Goal: Task Accomplishment & Management: Complete application form

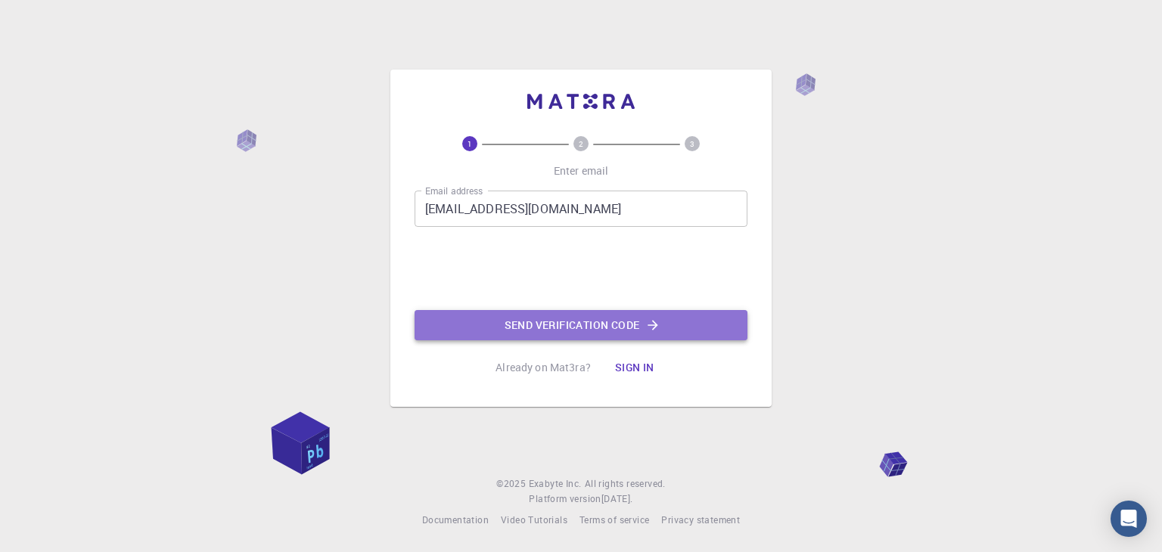
click at [646, 326] on icon "button" at bounding box center [653, 325] width 15 height 15
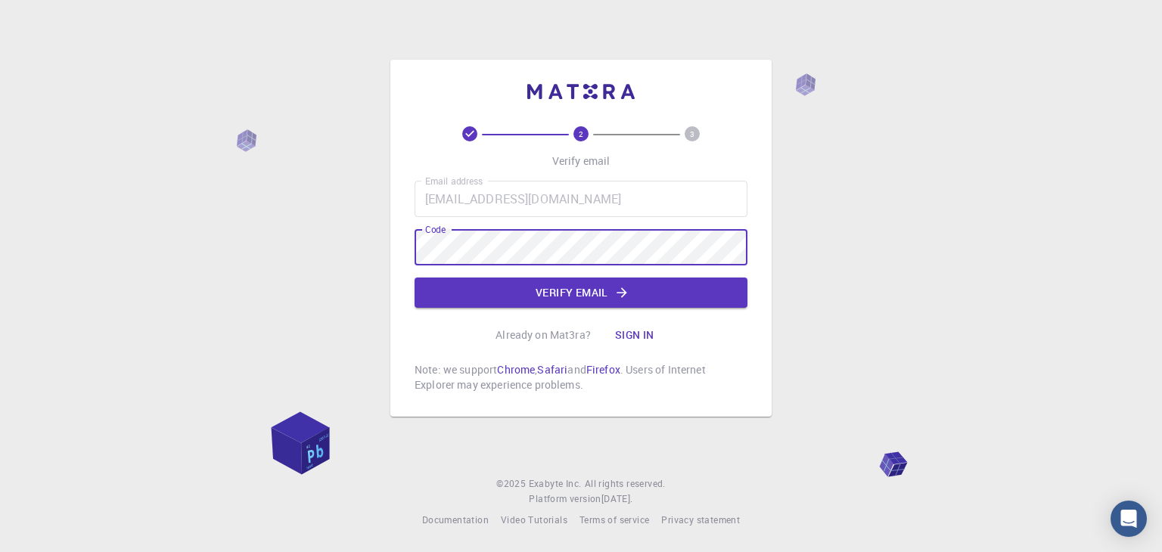
click at [568, 291] on button "Verify email" at bounding box center [581, 293] width 333 height 30
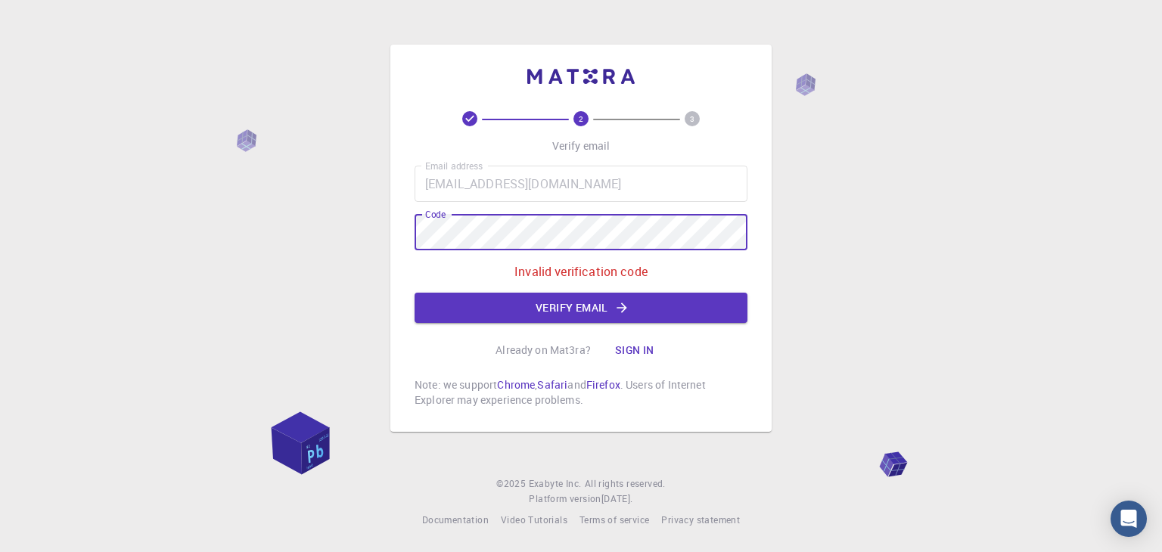
click at [394, 222] on div "2 3 Verify email Email address [EMAIL_ADDRESS][DOMAIN_NAME] Email address Code …" at bounding box center [581, 238] width 381 height 387
click at [611, 299] on button "Verify email" at bounding box center [581, 308] width 333 height 30
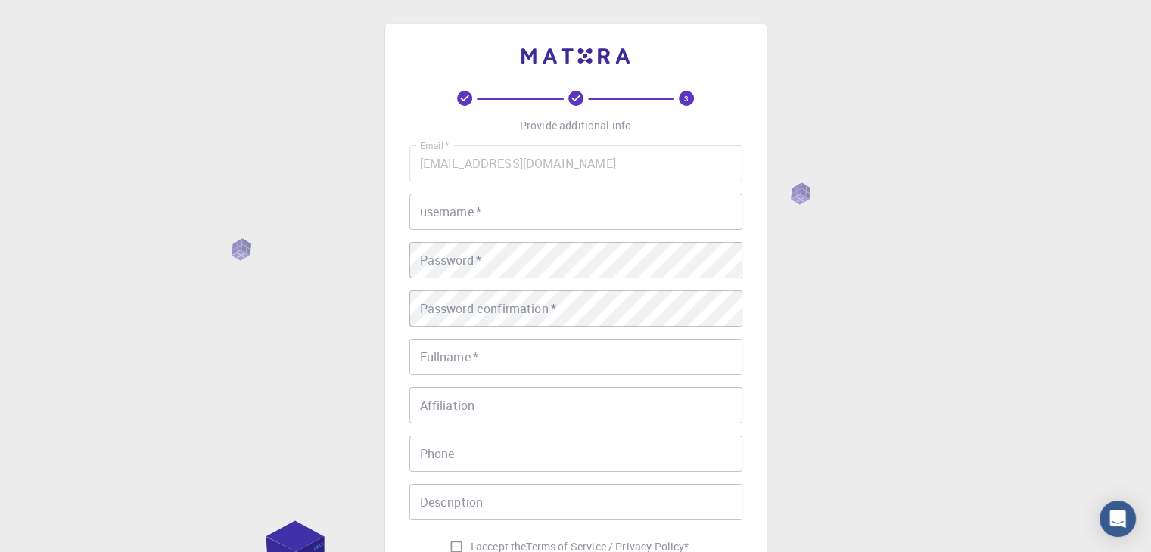
click at [593, 196] on input "username   *" at bounding box center [575, 212] width 333 height 36
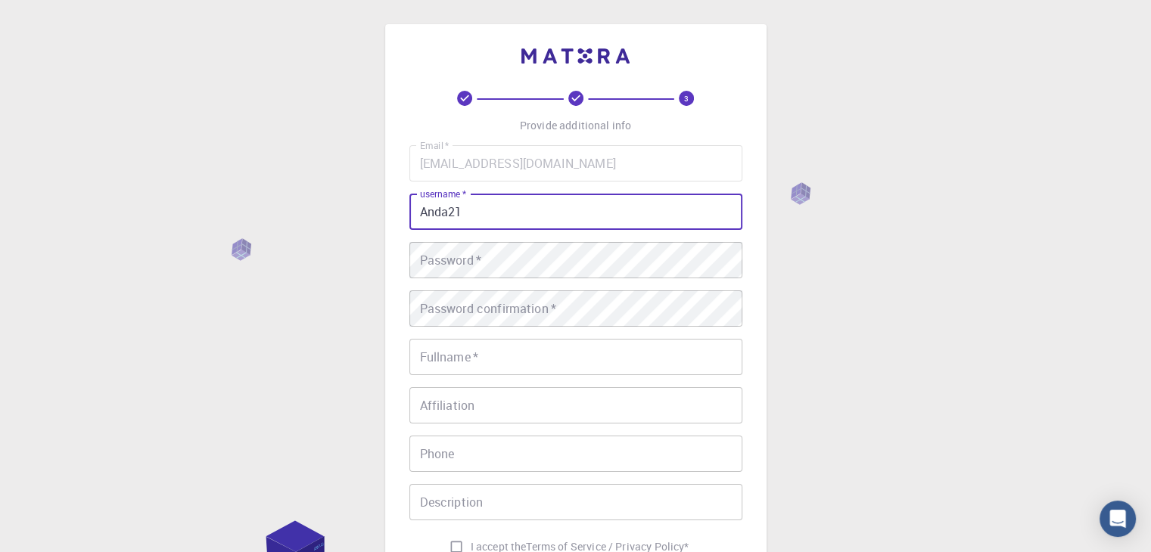
type input "Anda21"
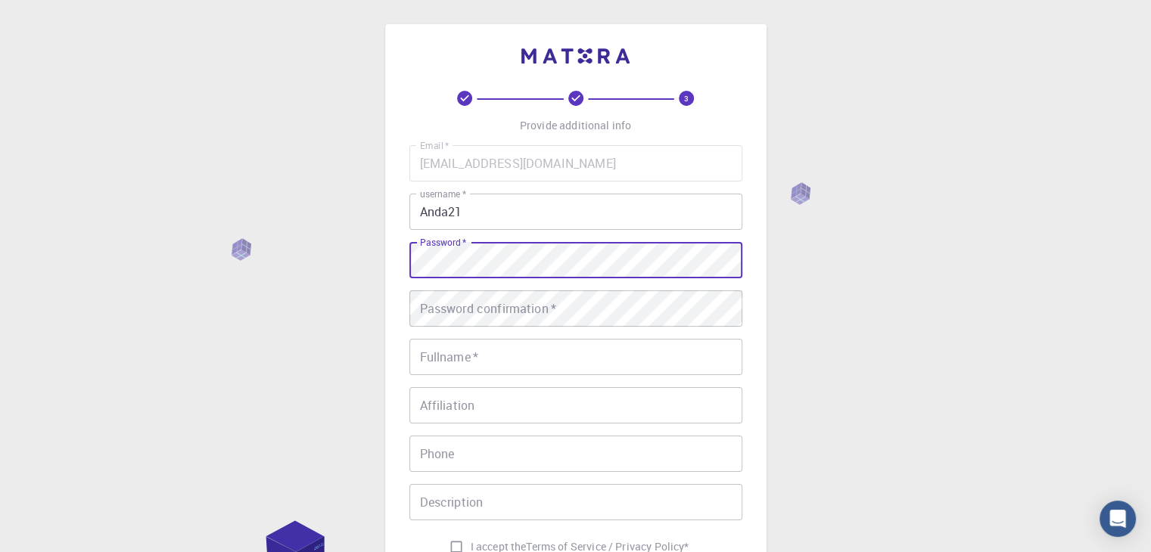
click at [515, 306] on div "Password confirmation   * Password confirmation   *" at bounding box center [575, 309] width 333 height 36
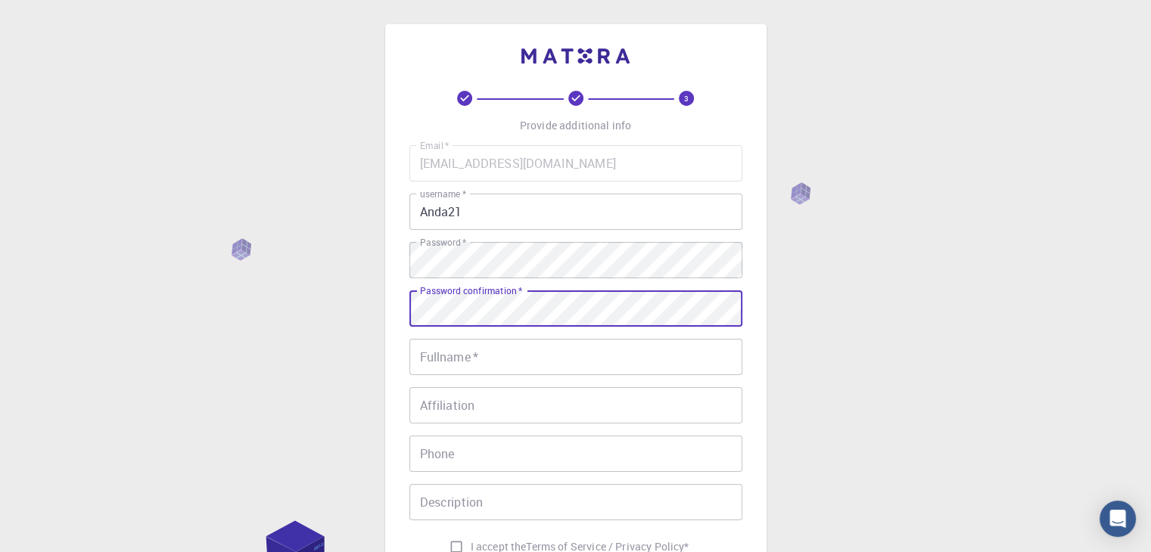
click at [465, 358] on input "Fullname   *" at bounding box center [575, 357] width 333 height 36
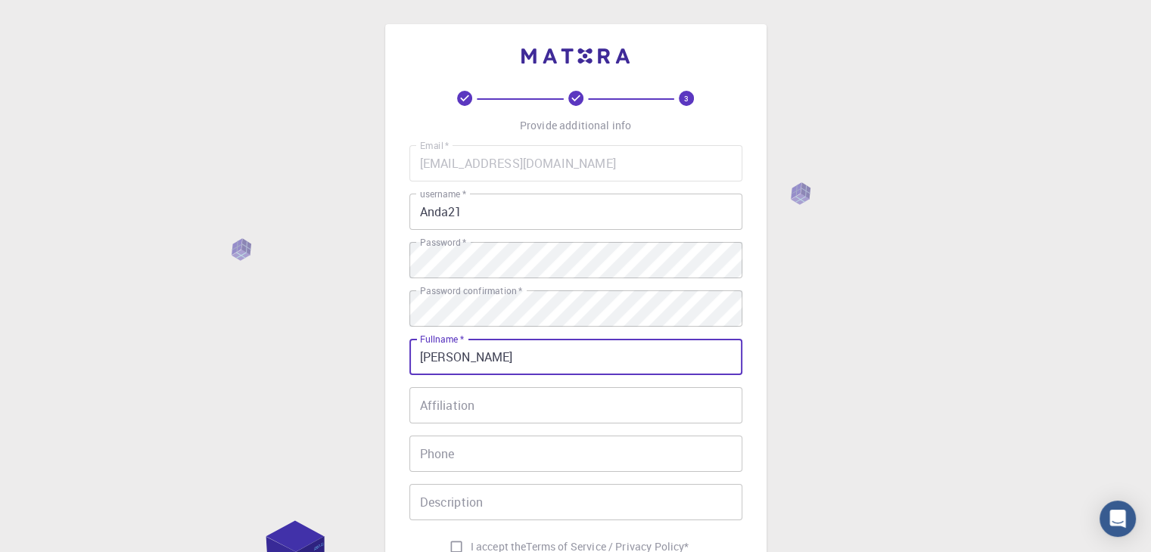
type input "[PERSON_NAME]"
click at [468, 412] on input "Affiliation" at bounding box center [575, 405] width 333 height 36
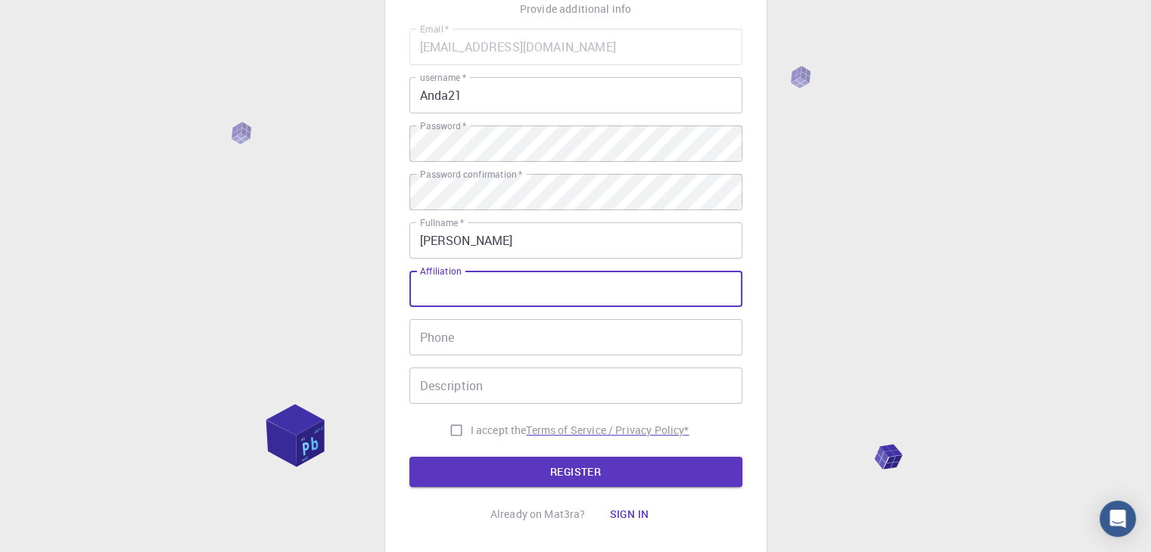
scroll to position [151, 0]
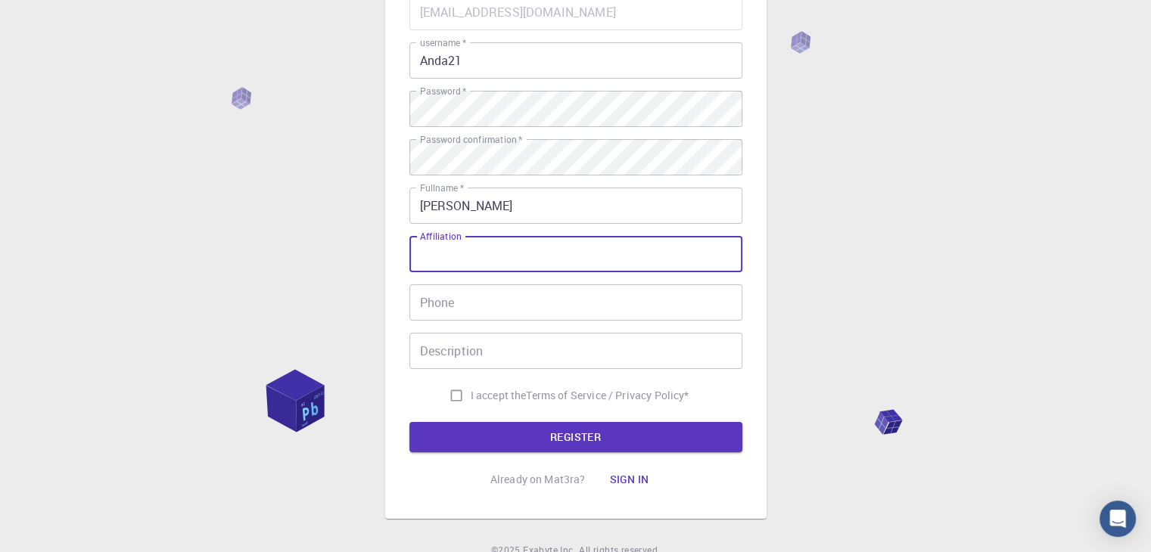
click at [453, 400] on input "I accept the Terms of Service / Privacy Policy *" at bounding box center [456, 395] width 29 height 29
checkbox input "true"
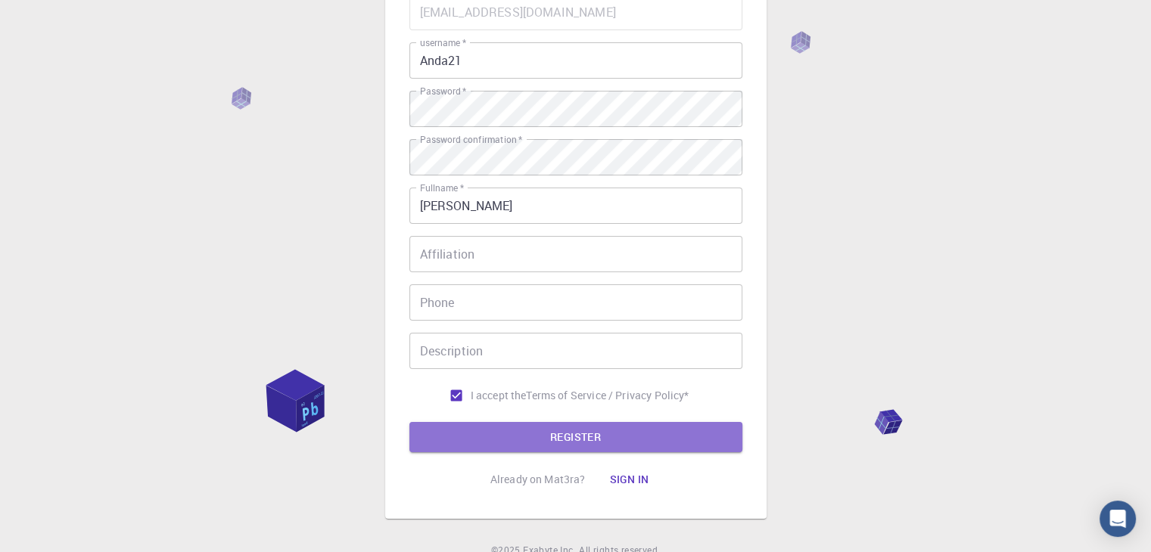
click at [509, 433] on button "REGISTER" at bounding box center [575, 437] width 333 height 30
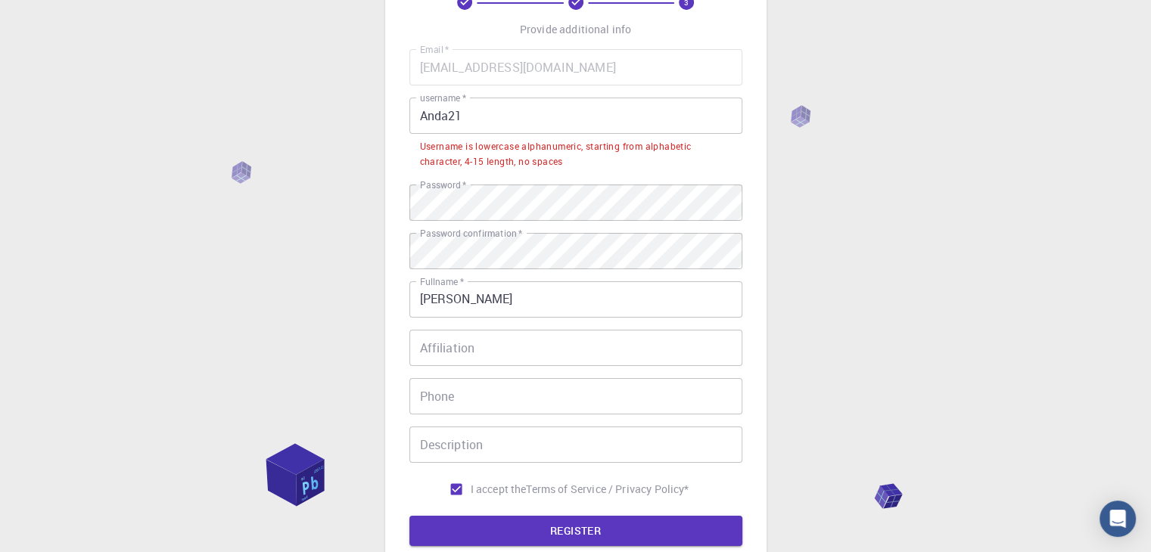
scroll to position [0, 0]
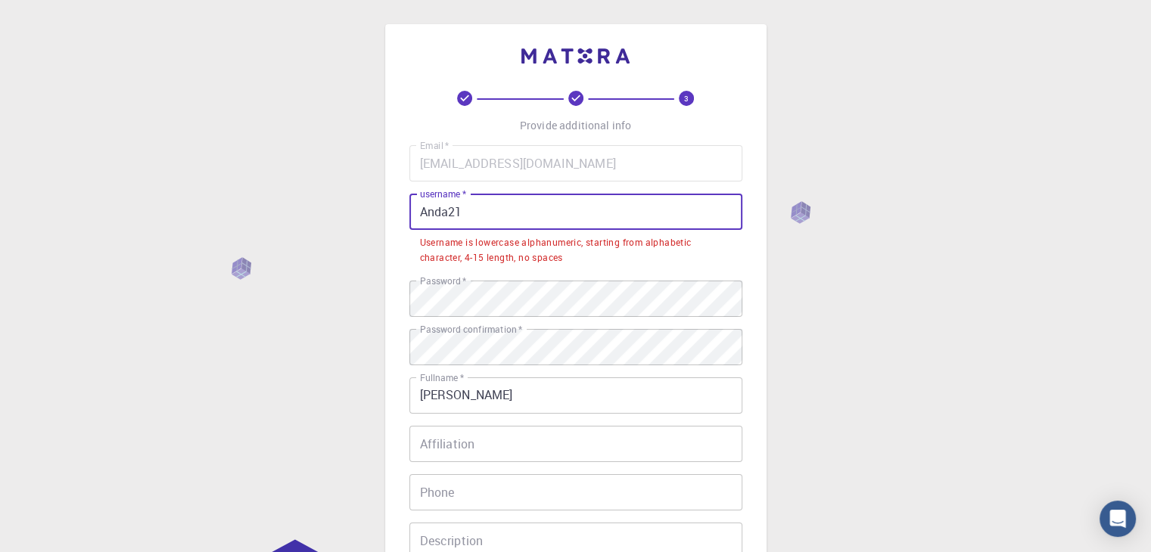
click at [449, 216] on input "Anda21" at bounding box center [575, 212] width 333 height 36
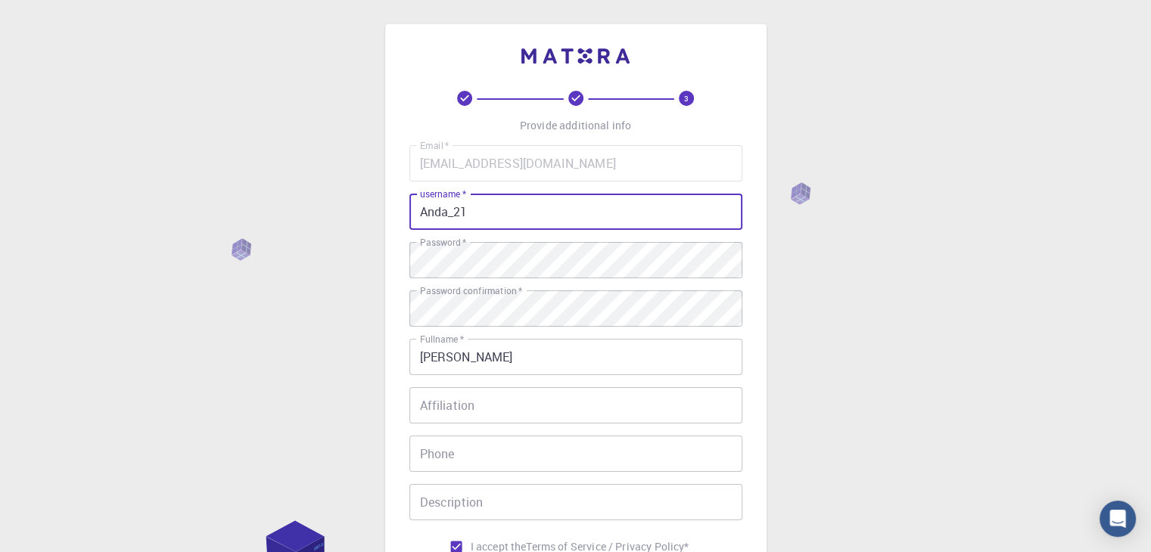
scroll to position [151, 0]
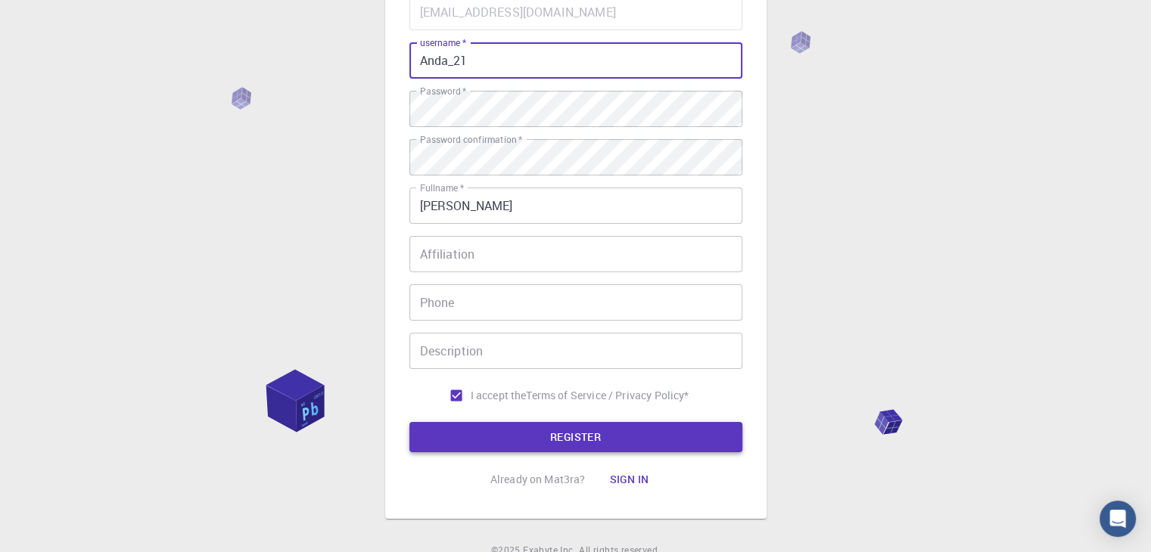
click at [469, 440] on button "REGISTER" at bounding box center [575, 437] width 333 height 30
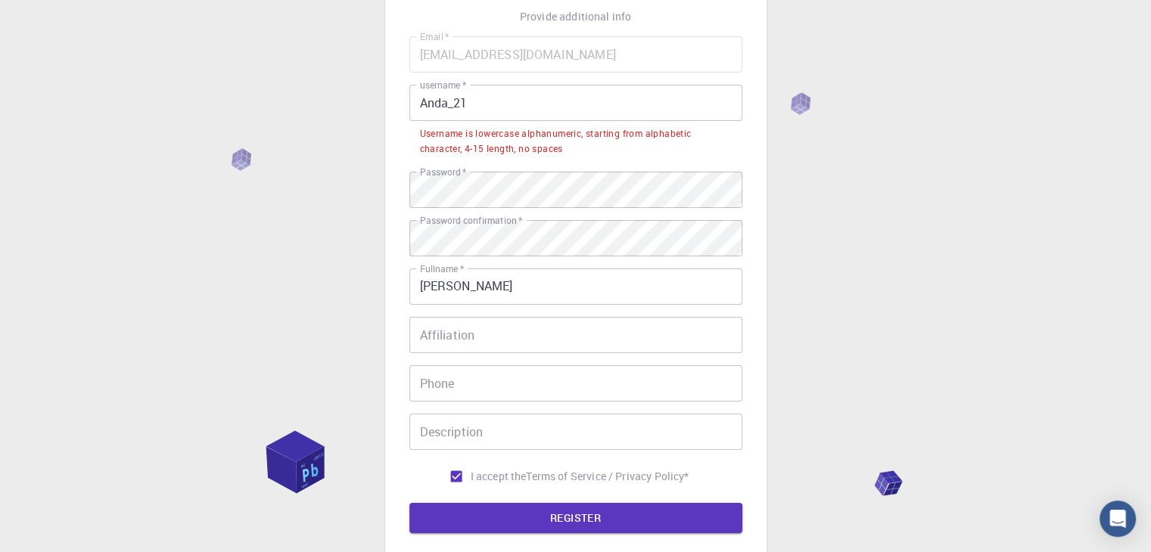
scroll to position [0, 0]
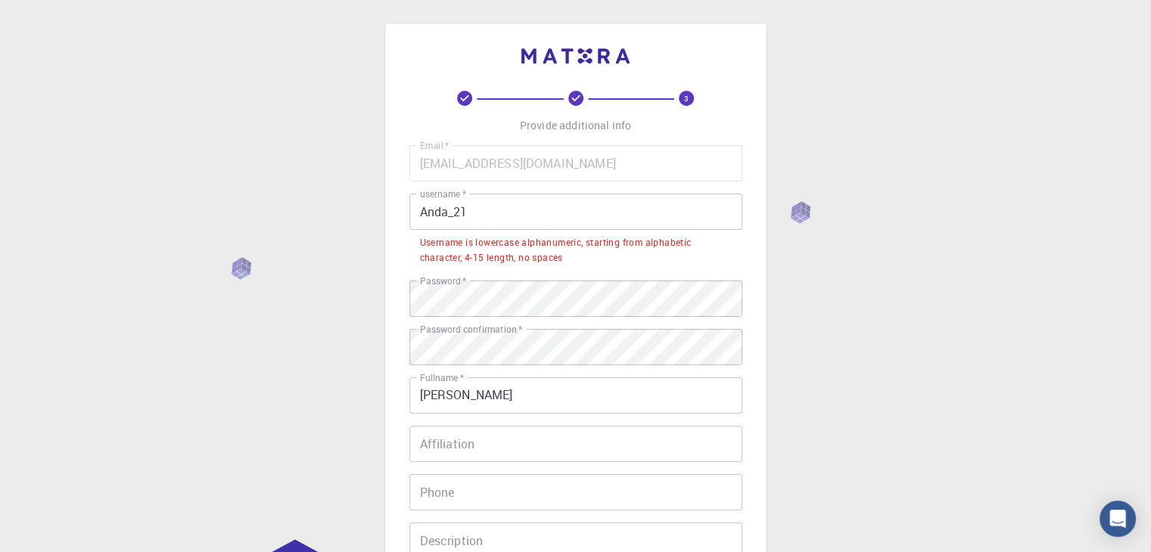
click at [469, 213] on input "Anda_21" at bounding box center [575, 212] width 333 height 36
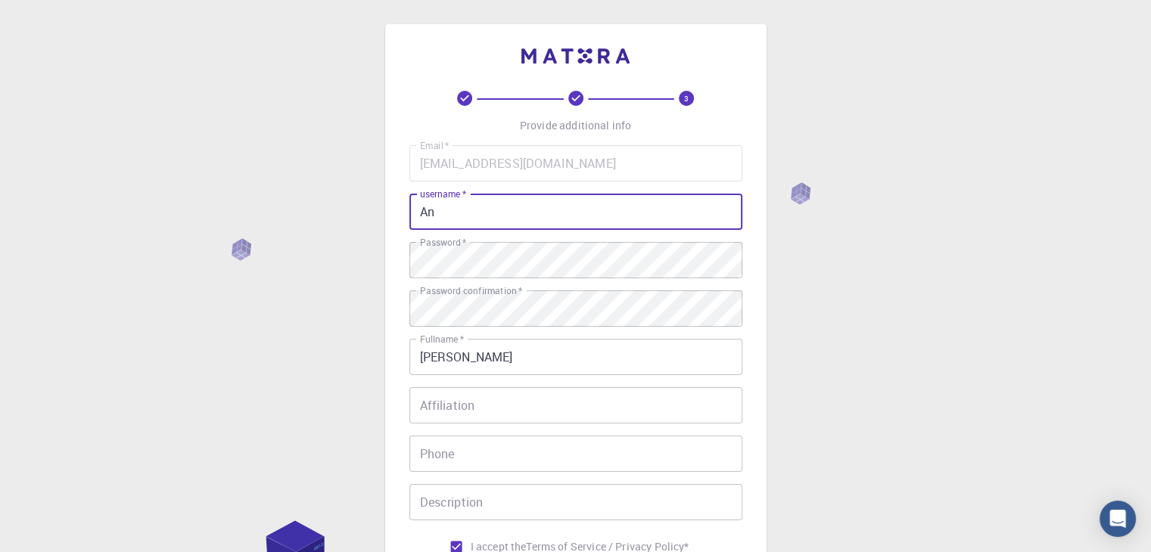
type input "A"
type input "anda21"
click at [905, 337] on div "3 Provide additional info Email   * [EMAIL_ADDRESS][DOMAIN_NAME] Email   * user…" at bounding box center [575, 385] width 1151 height 770
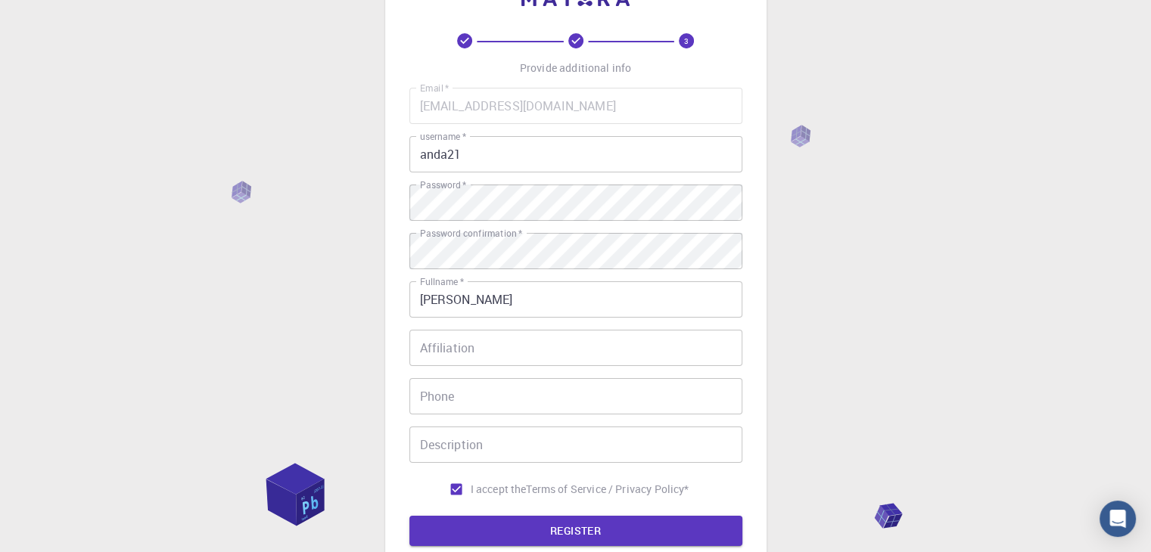
scroll to position [151, 0]
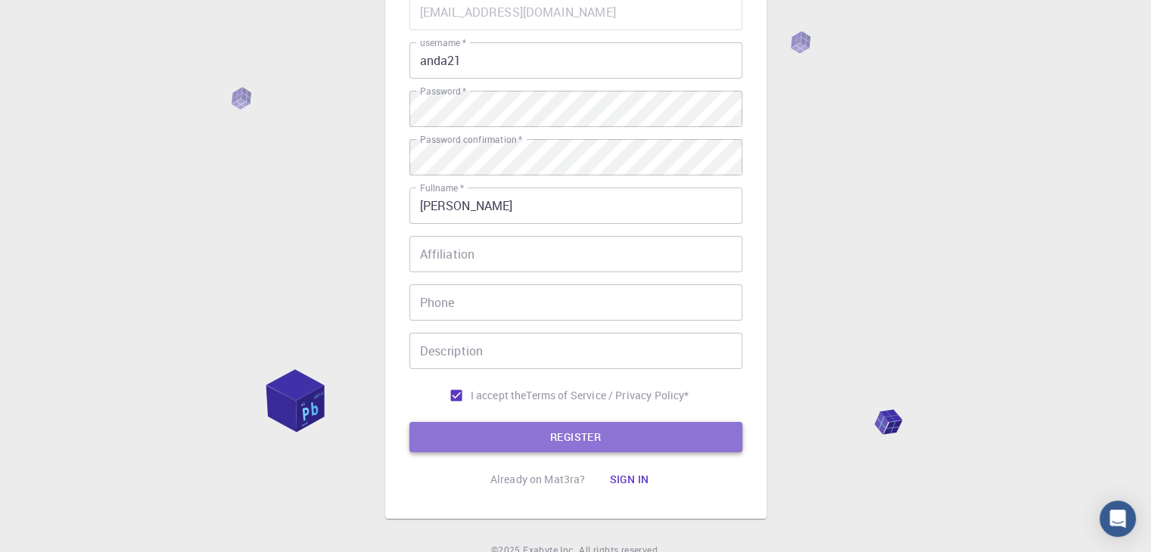
click at [530, 436] on button "REGISTER" at bounding box center [575, 437] width 333 height 30
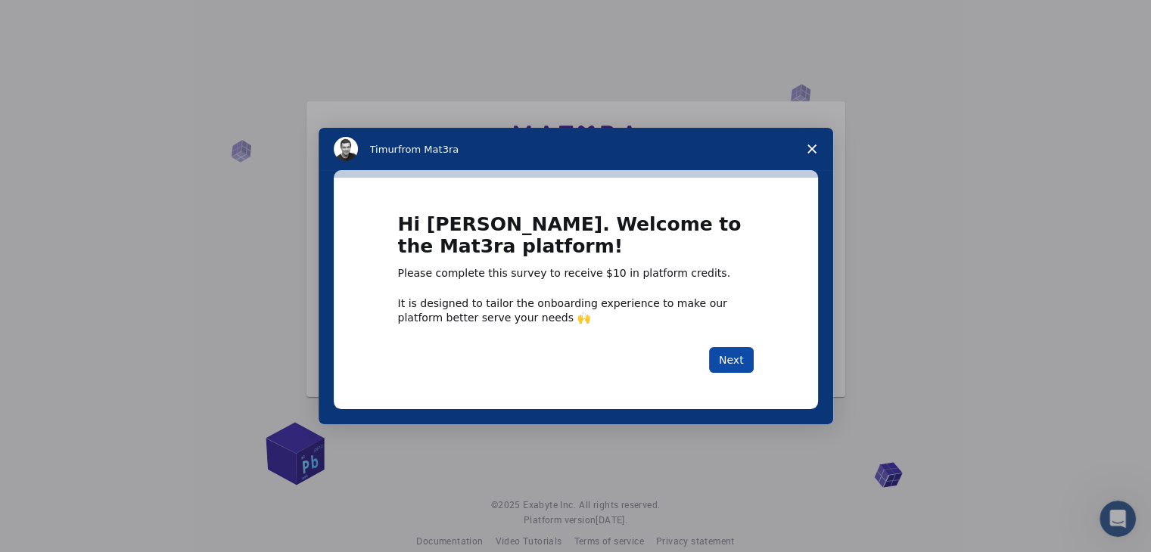
click at [730, 358] on button "Next" at bounding box center [731, 360] width 45 height 26
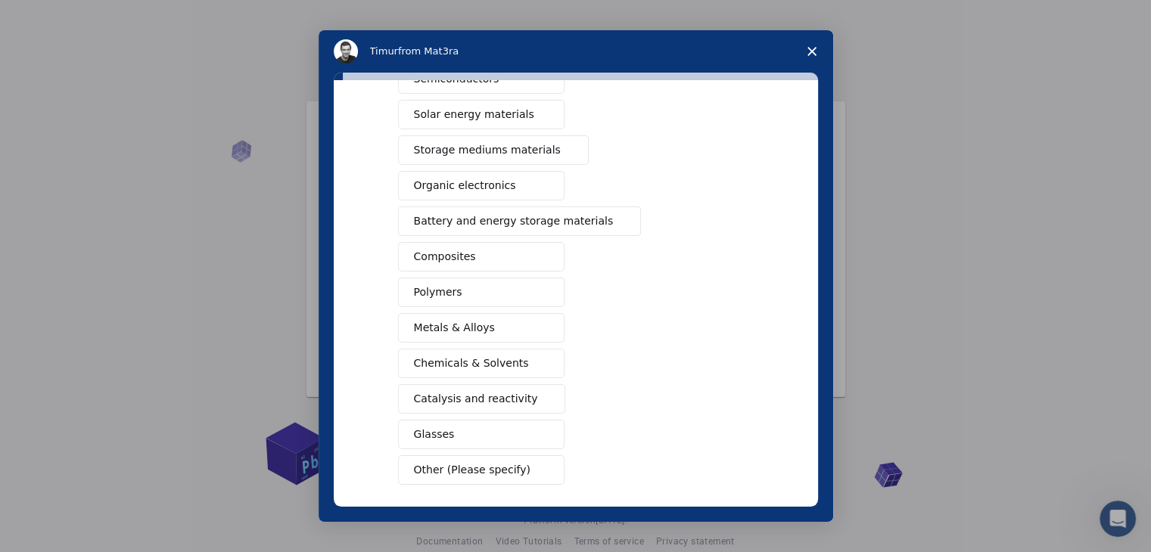
scroll to position [174, 0]
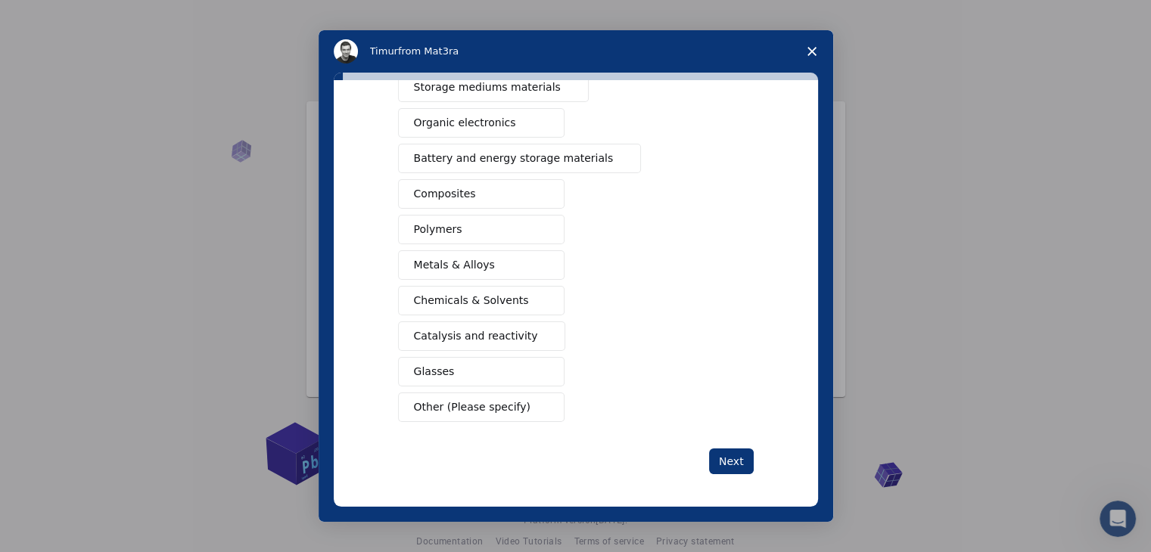
click at [808, 49] on icon "Close survey" at bounding box center [812, 51] width 9 height 9
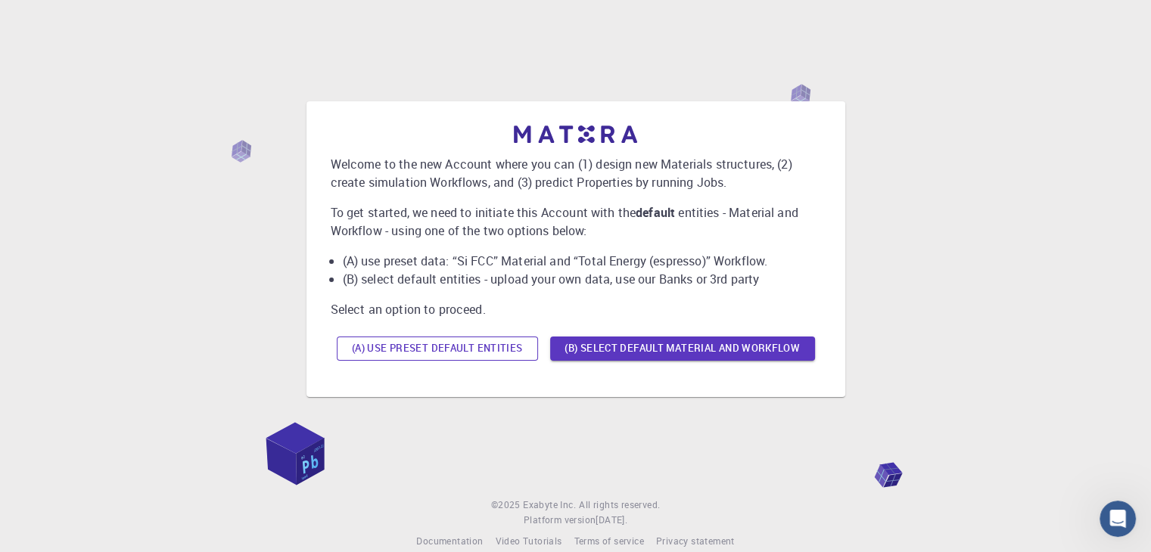
click at [415, 355] on button "(A) Use preset default entities" at bounding box center [437, 349] width 201 height 24
